Goal: Navigation & Orientation: Understand site structure

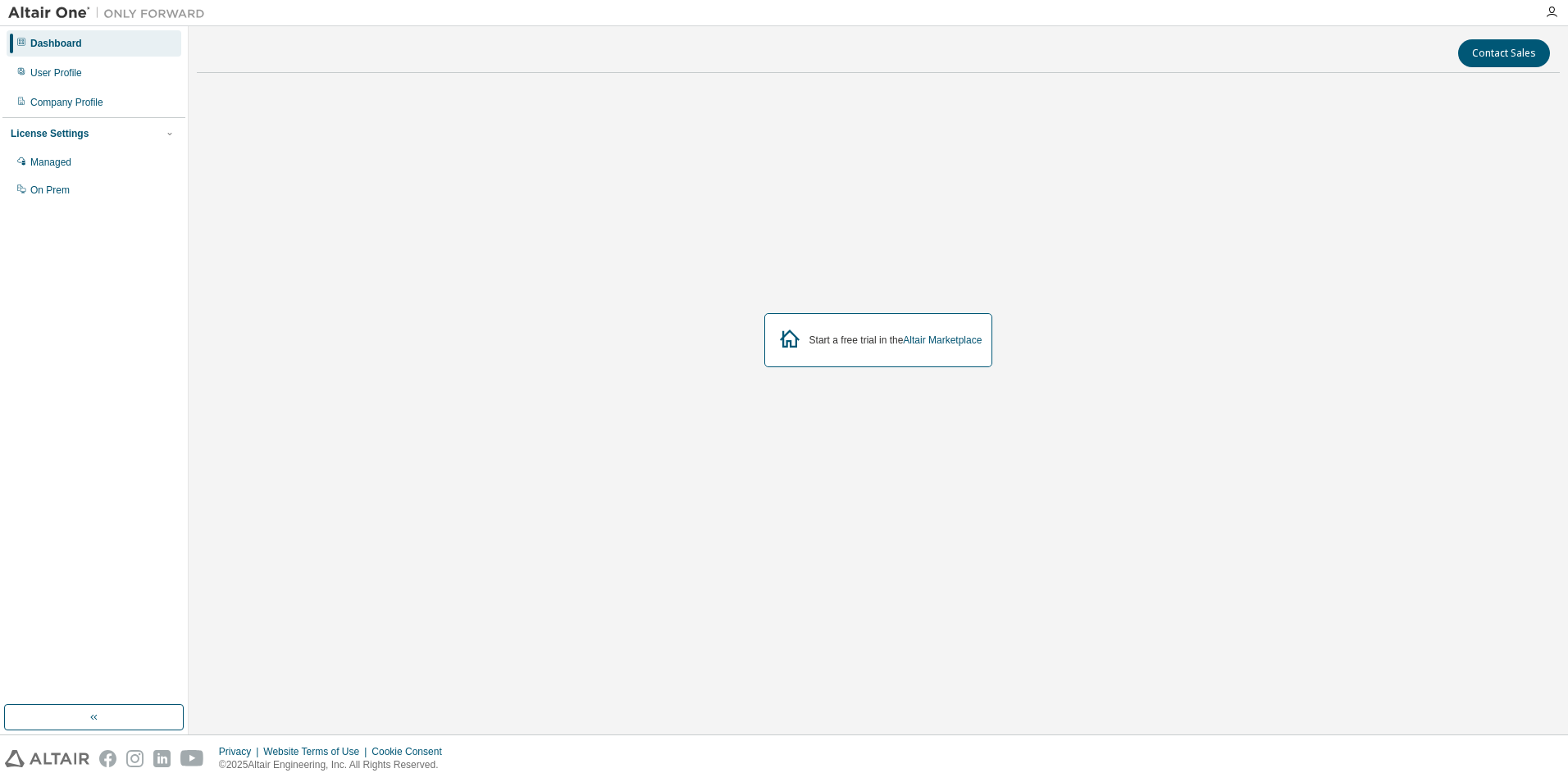
click at [50, 39] on div "Dashboard" at bounding box center [56, 43] width 51 height 14
click at [52, 73] on div "User Profile" at bounding box center [56, 73] width 51 height 14
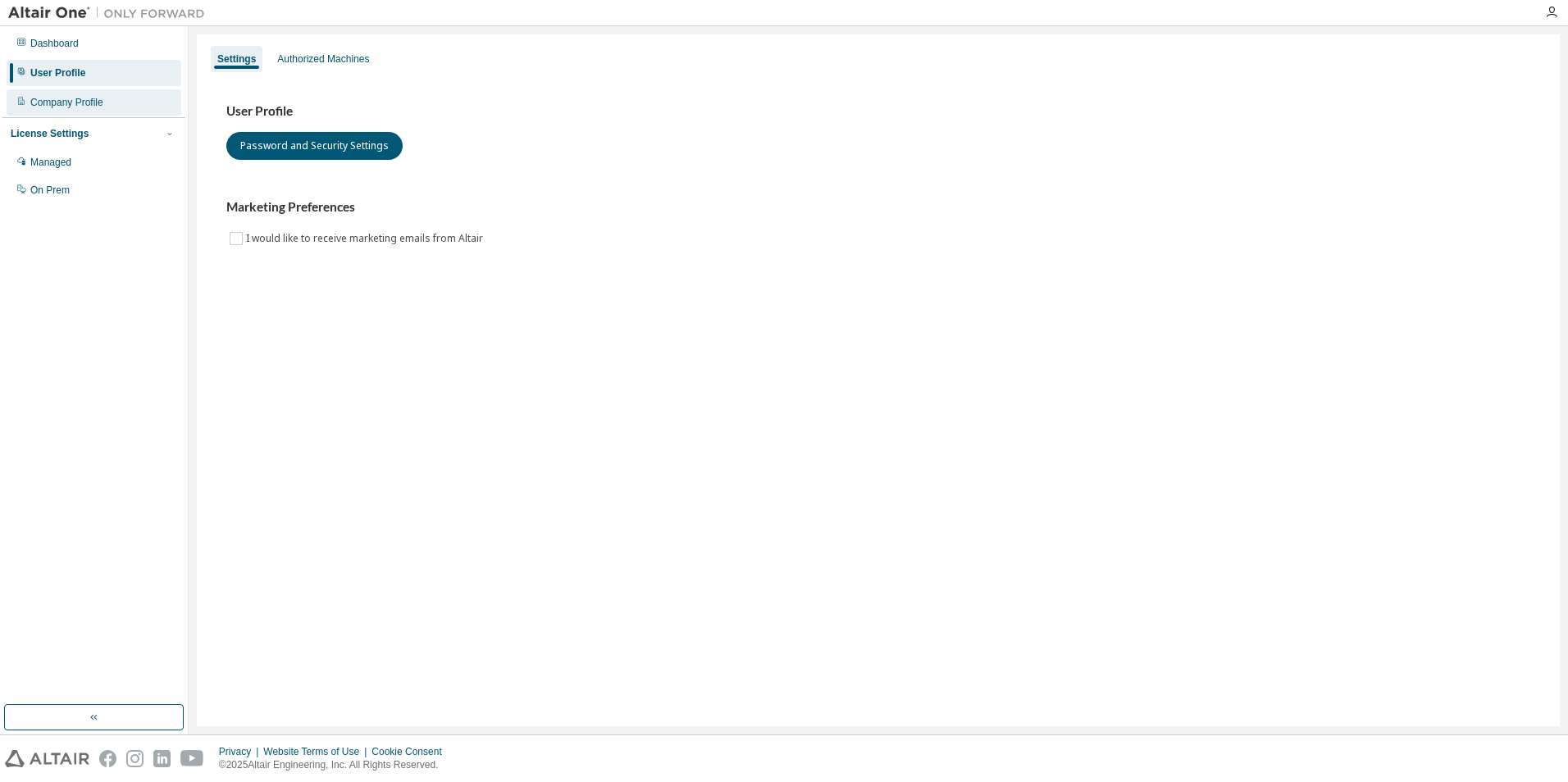
click at [48, 101] on div "Company Profile" at bounding box center [67, 102] width 73 height 14
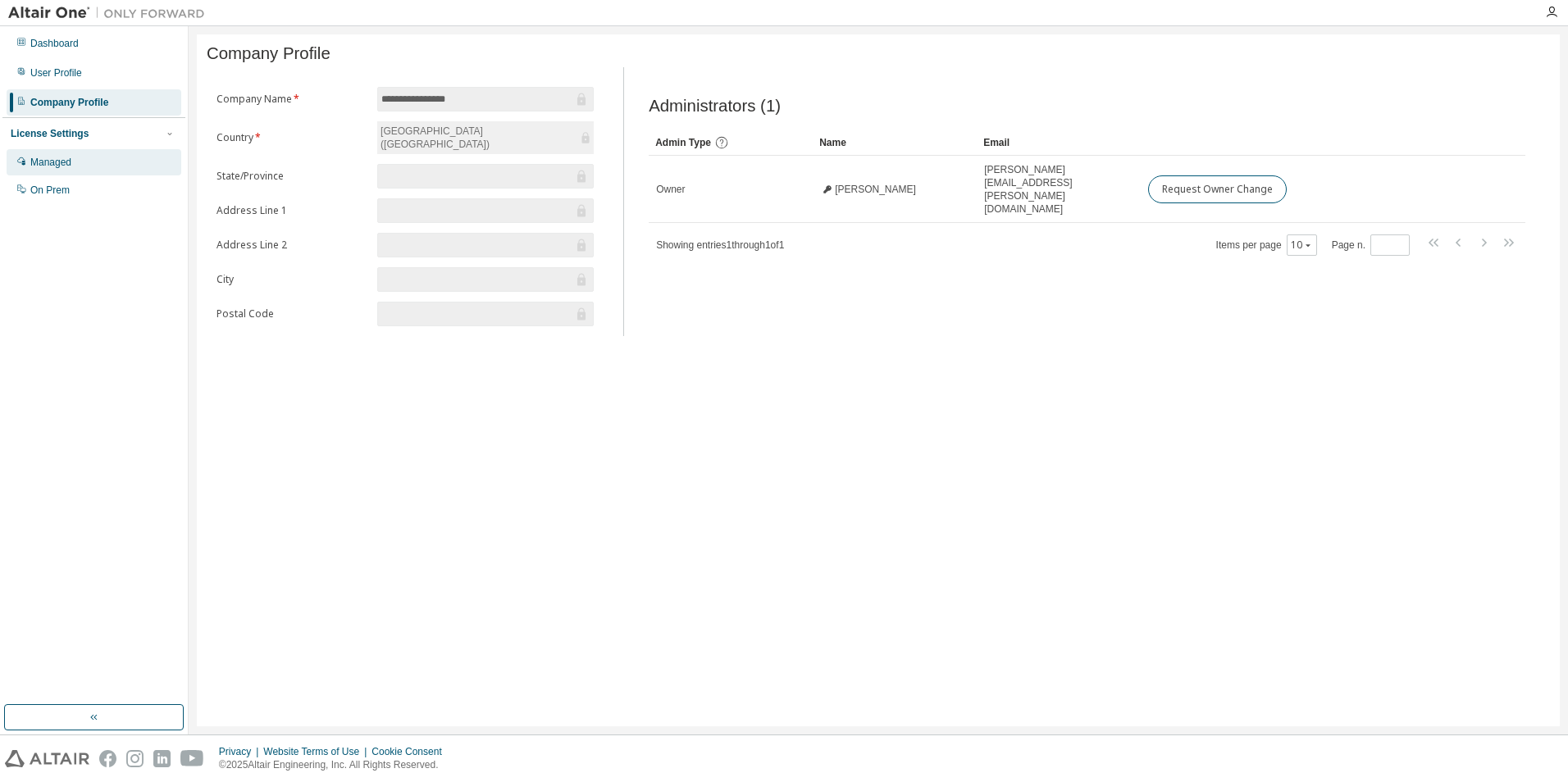
click at [50, 162] on div "Managed" at bounding box center [51, 162] width 41 height 14
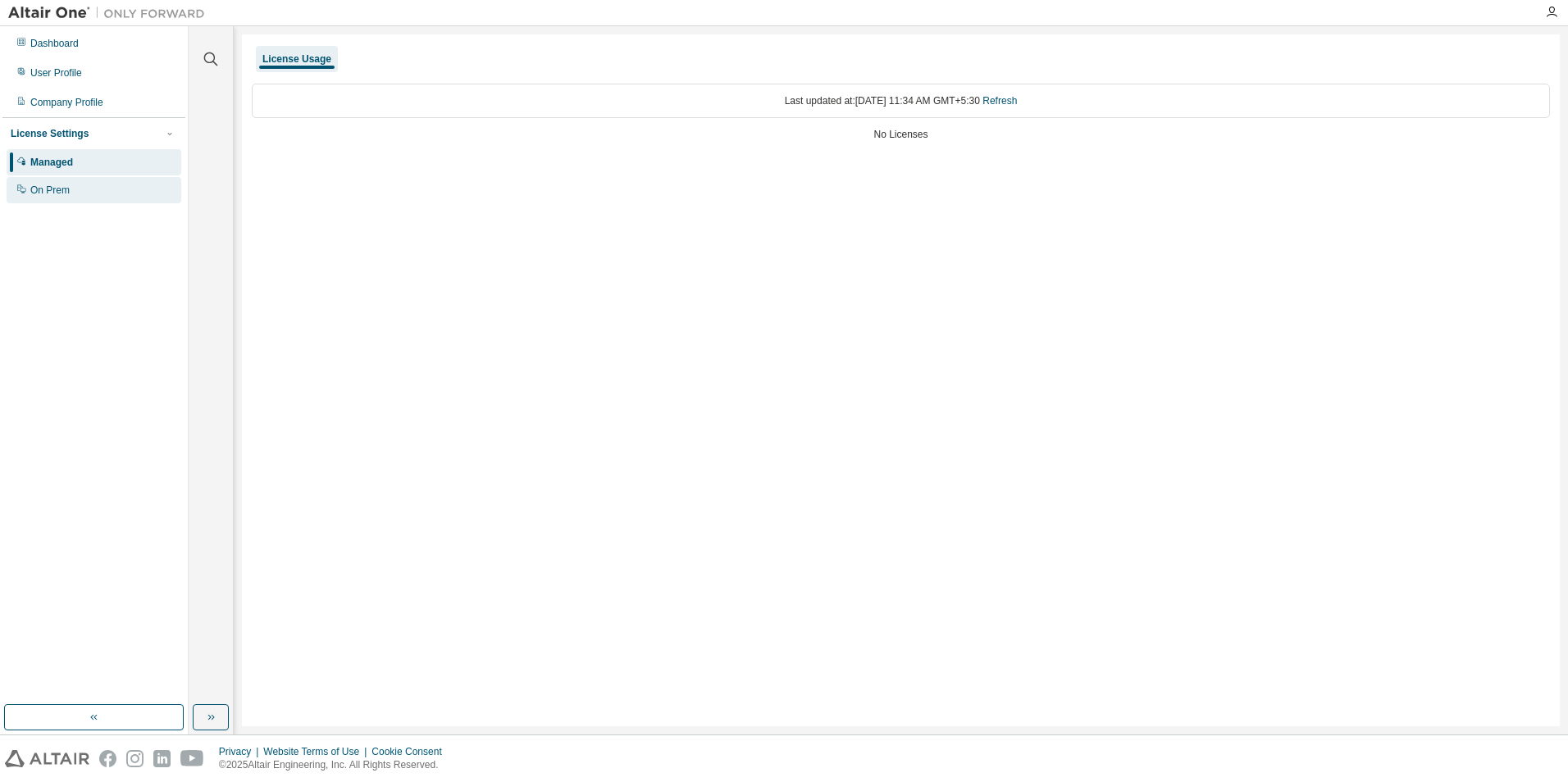
click at [50, 193] on div "On Prem" at bounding box center [51, 190] width 40 height 14
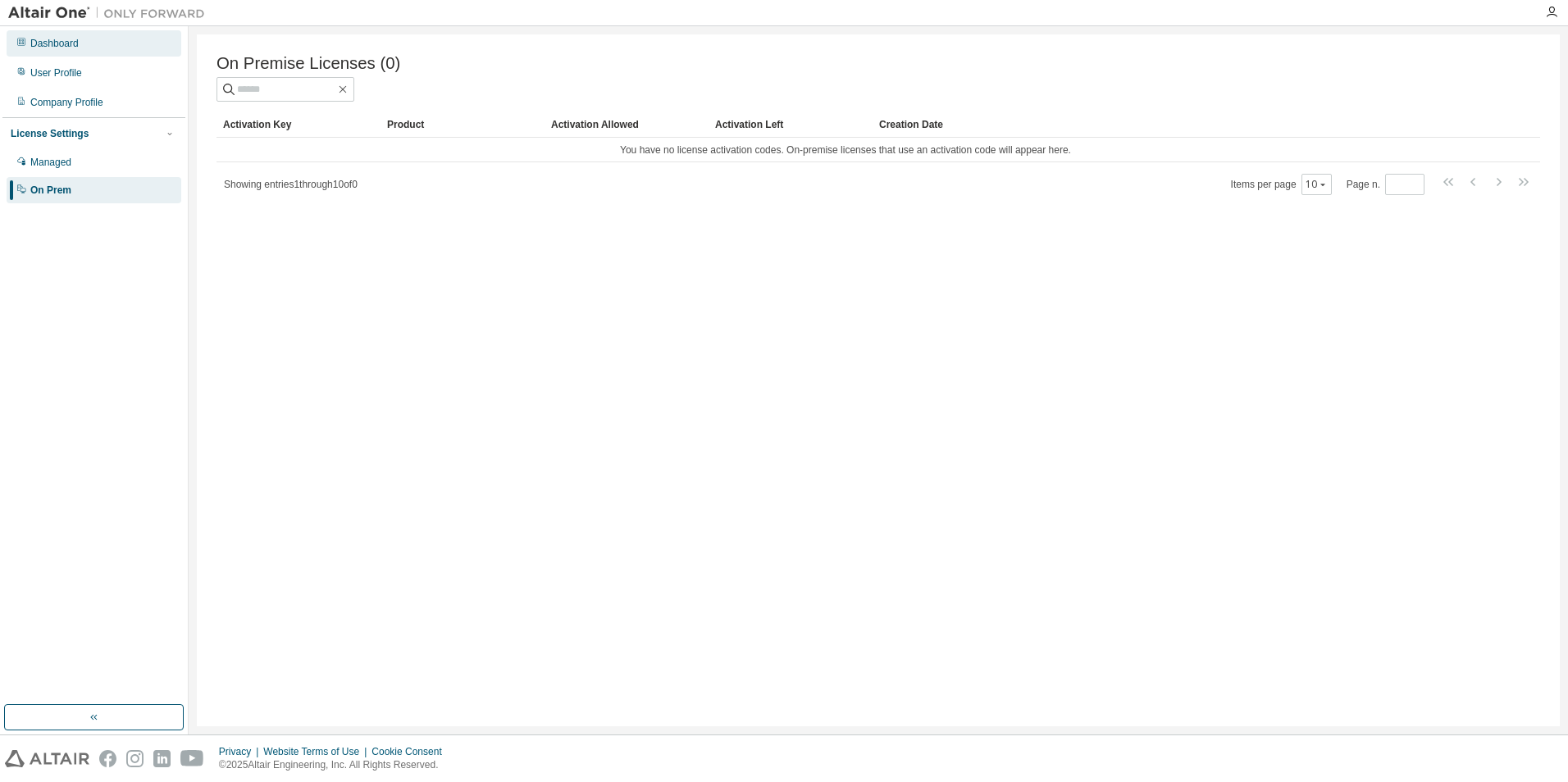
click at [40, 38] on div "Dashboard" at bounding box center [55, 43] width 49 height 14
